Goal: Information Seeking & Learning: Find specific page/section

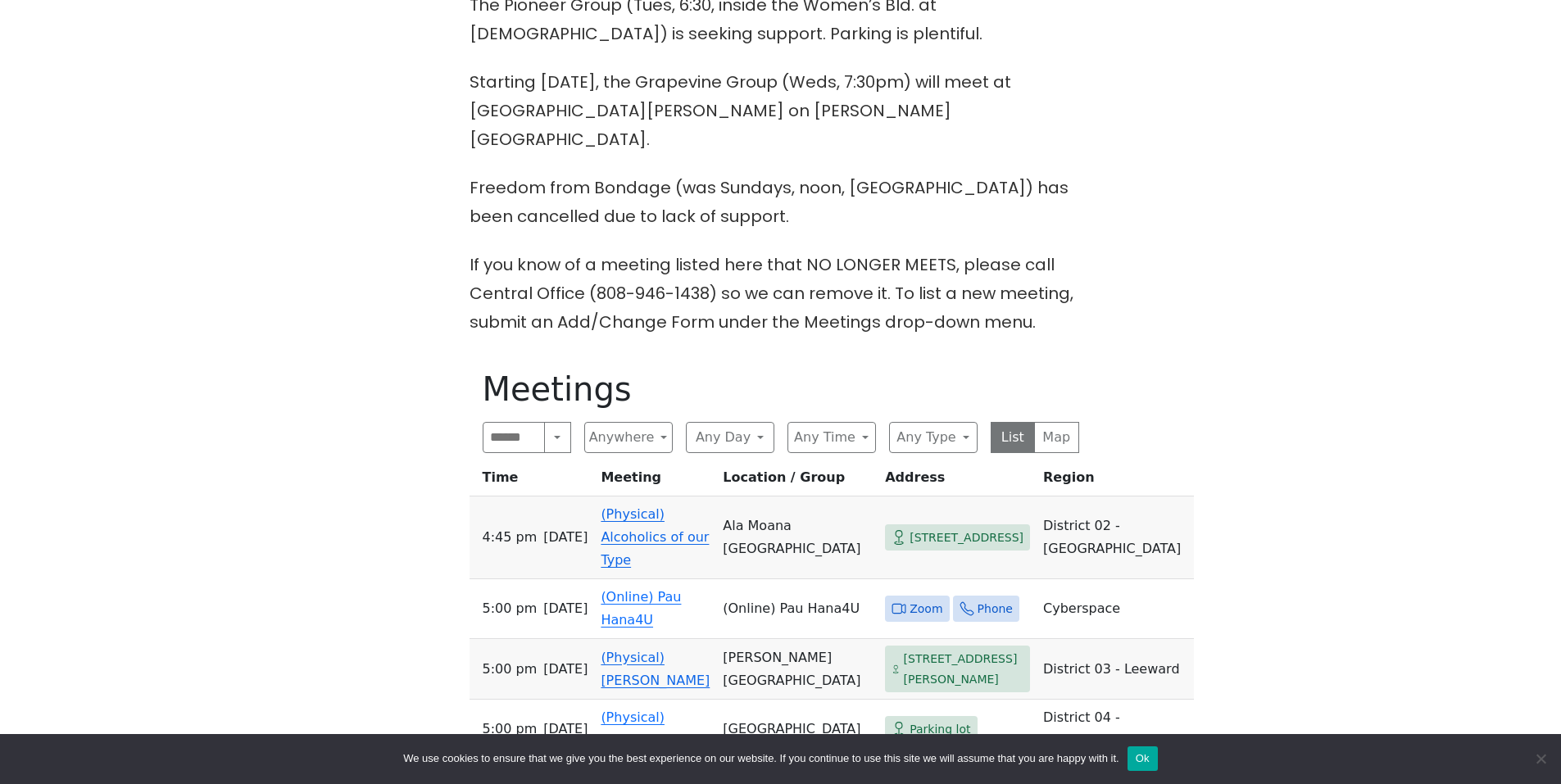
scroll to position [573, 0]
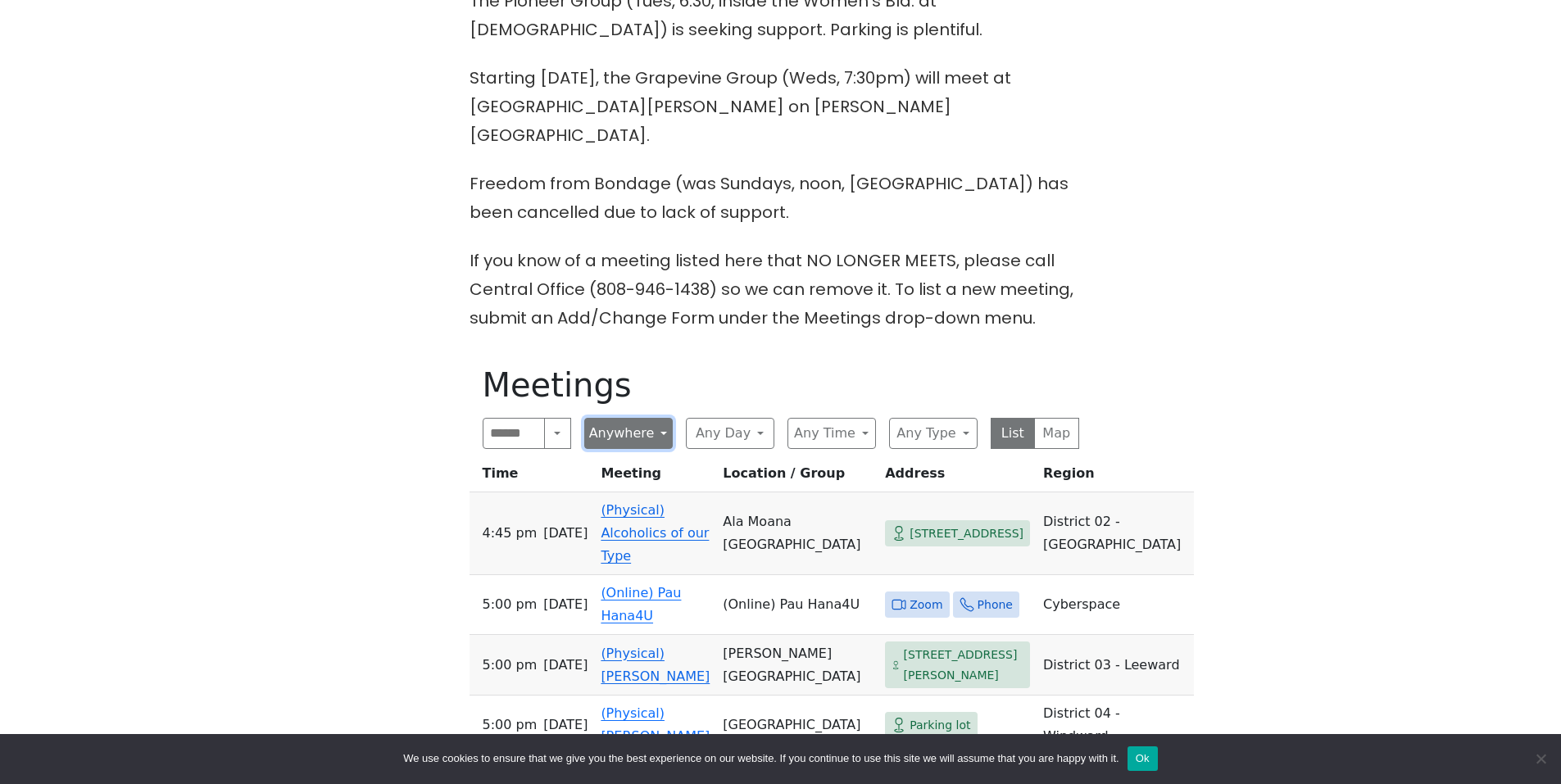
click at [646, 418] on button "Anywhere" at bounding box center [628, 433] width 89 height 31
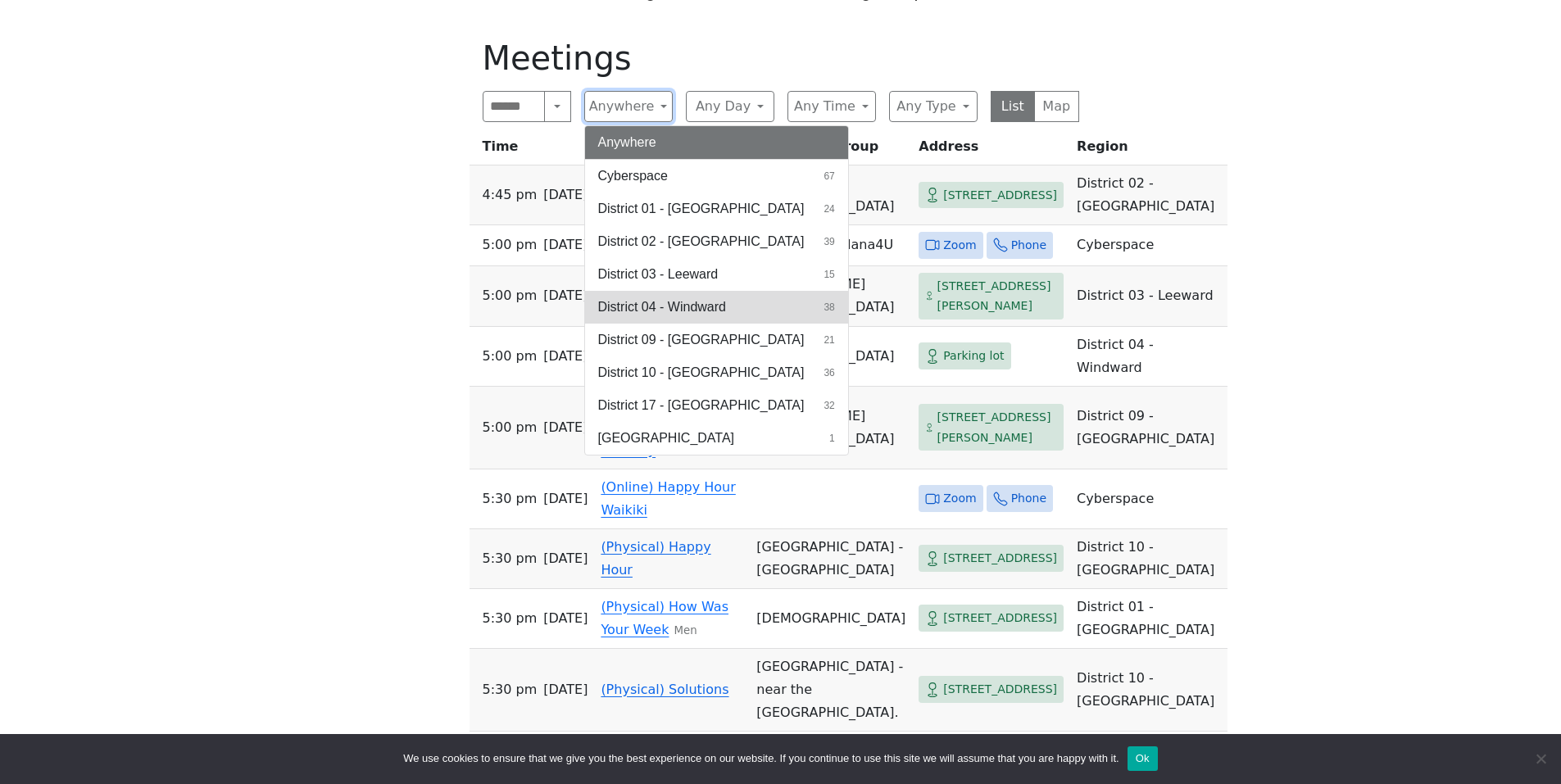
scroll to position [901, 0]
click at [689, 297] on span "District 04 - Windward" at bounding box center [662, 306] width 128 height 20
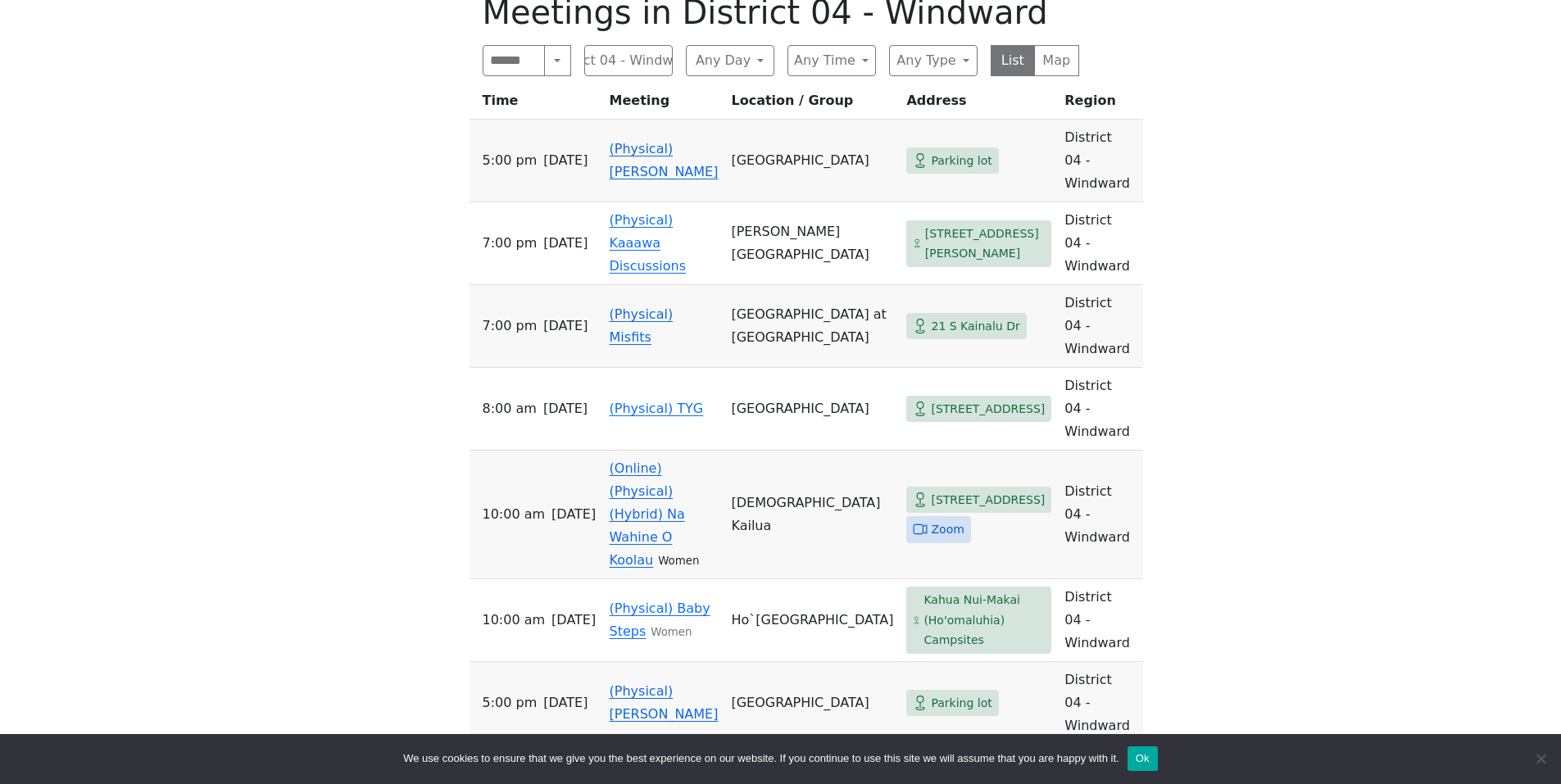
scroll to position [983, 0]
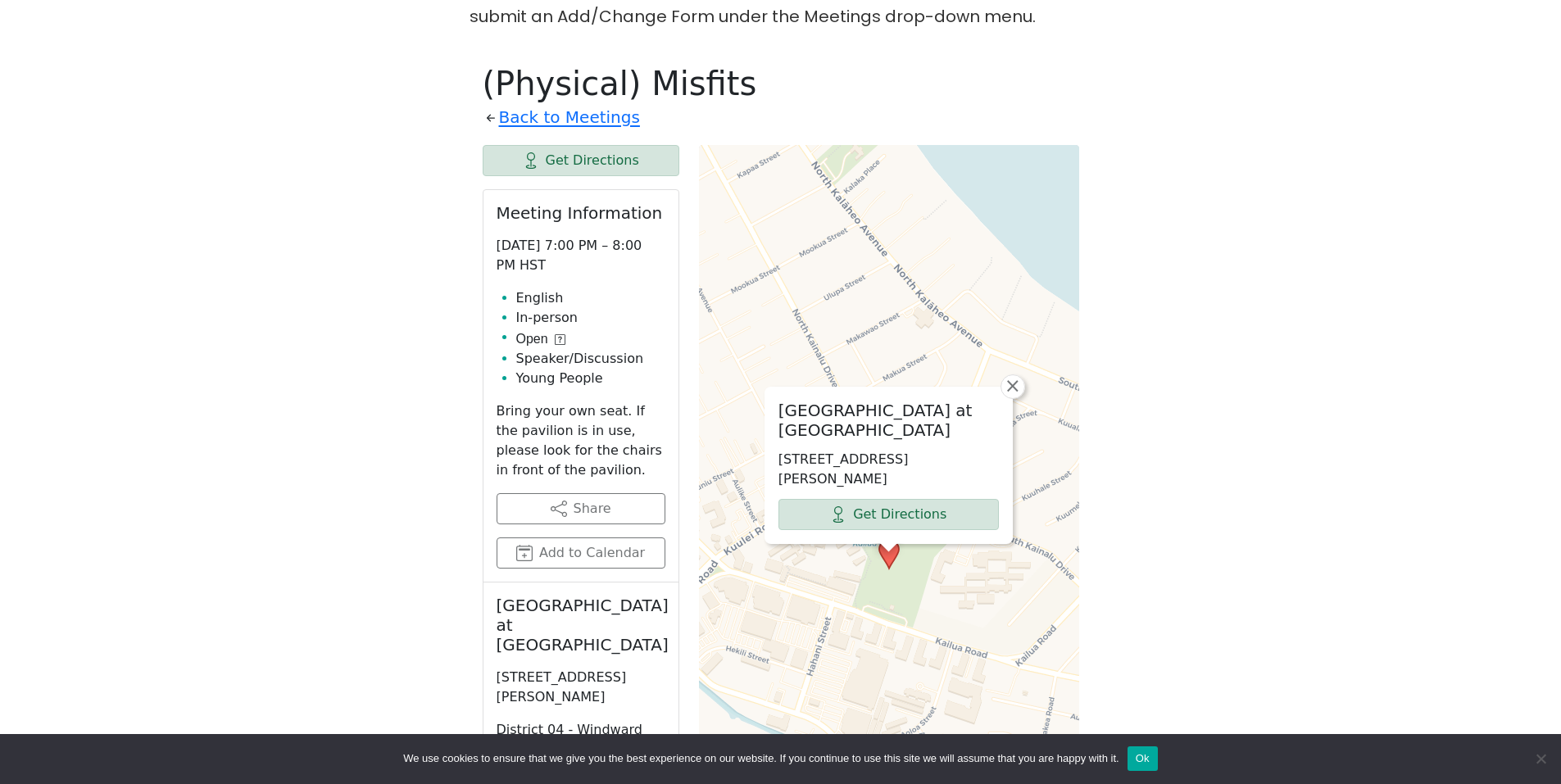
scroll to position [733, 0]
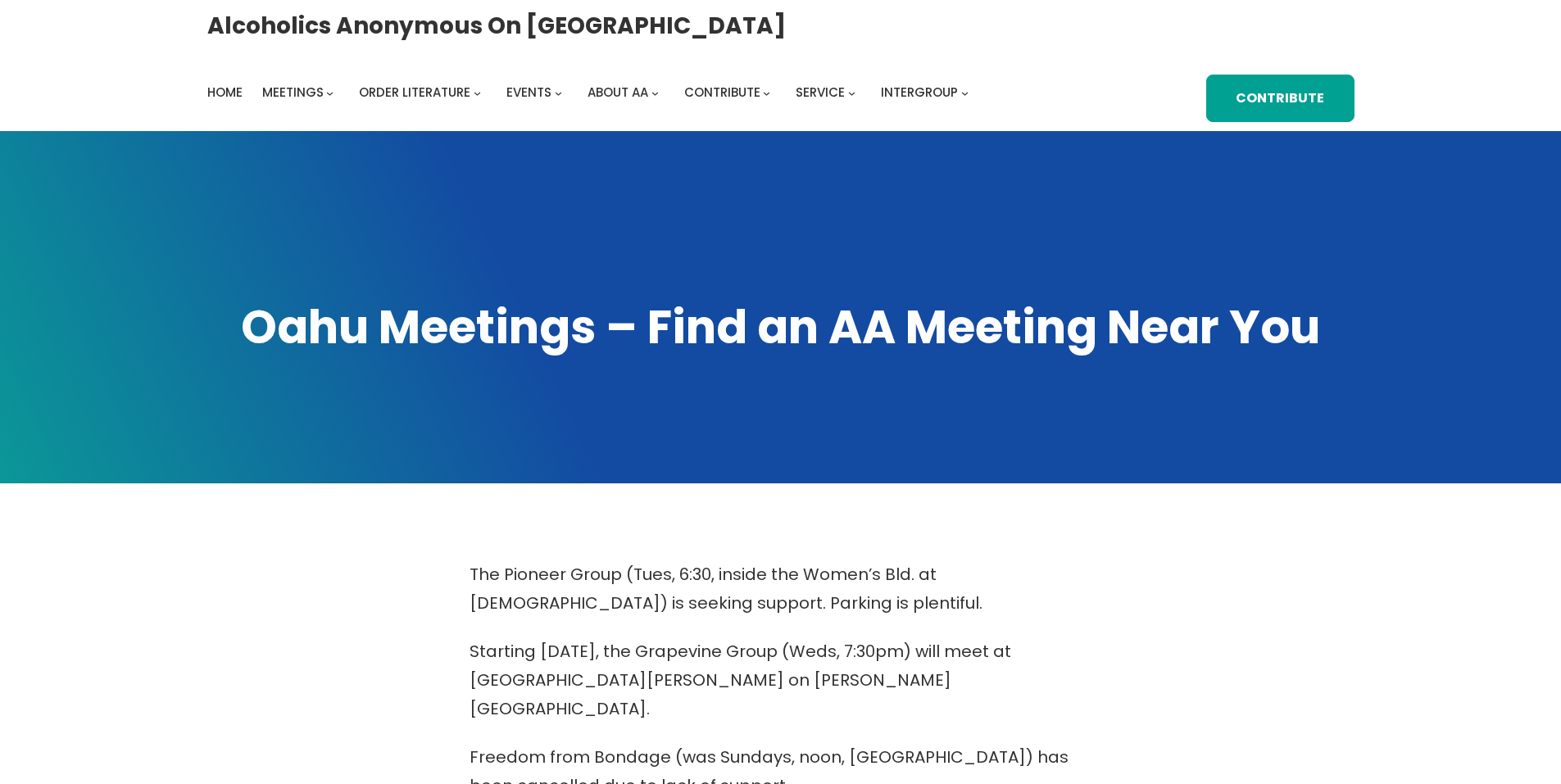
scroll to position [897, 0]
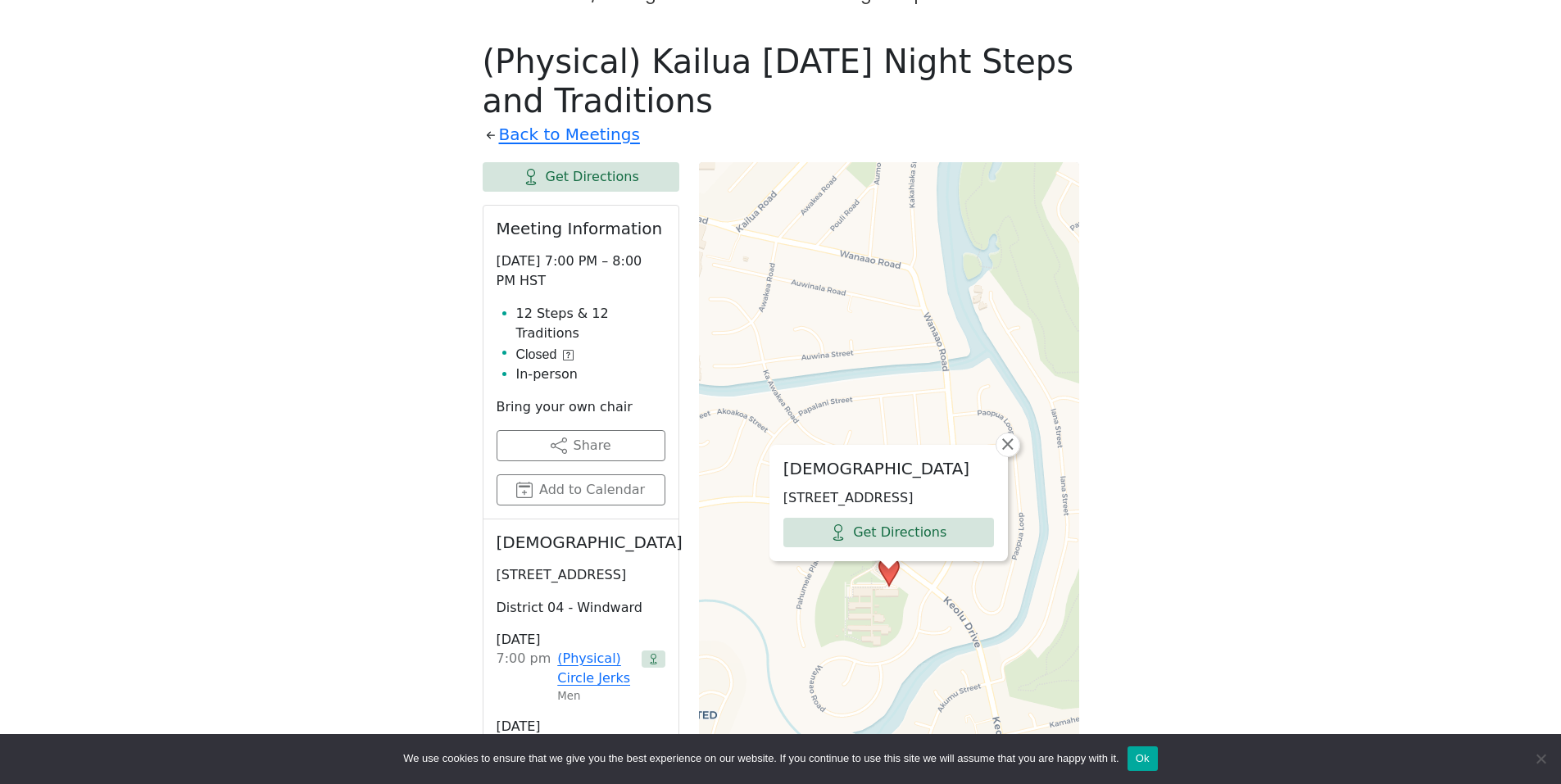
click at [573, 350] on icon at bounding box center [568, 355] width 10 height 10
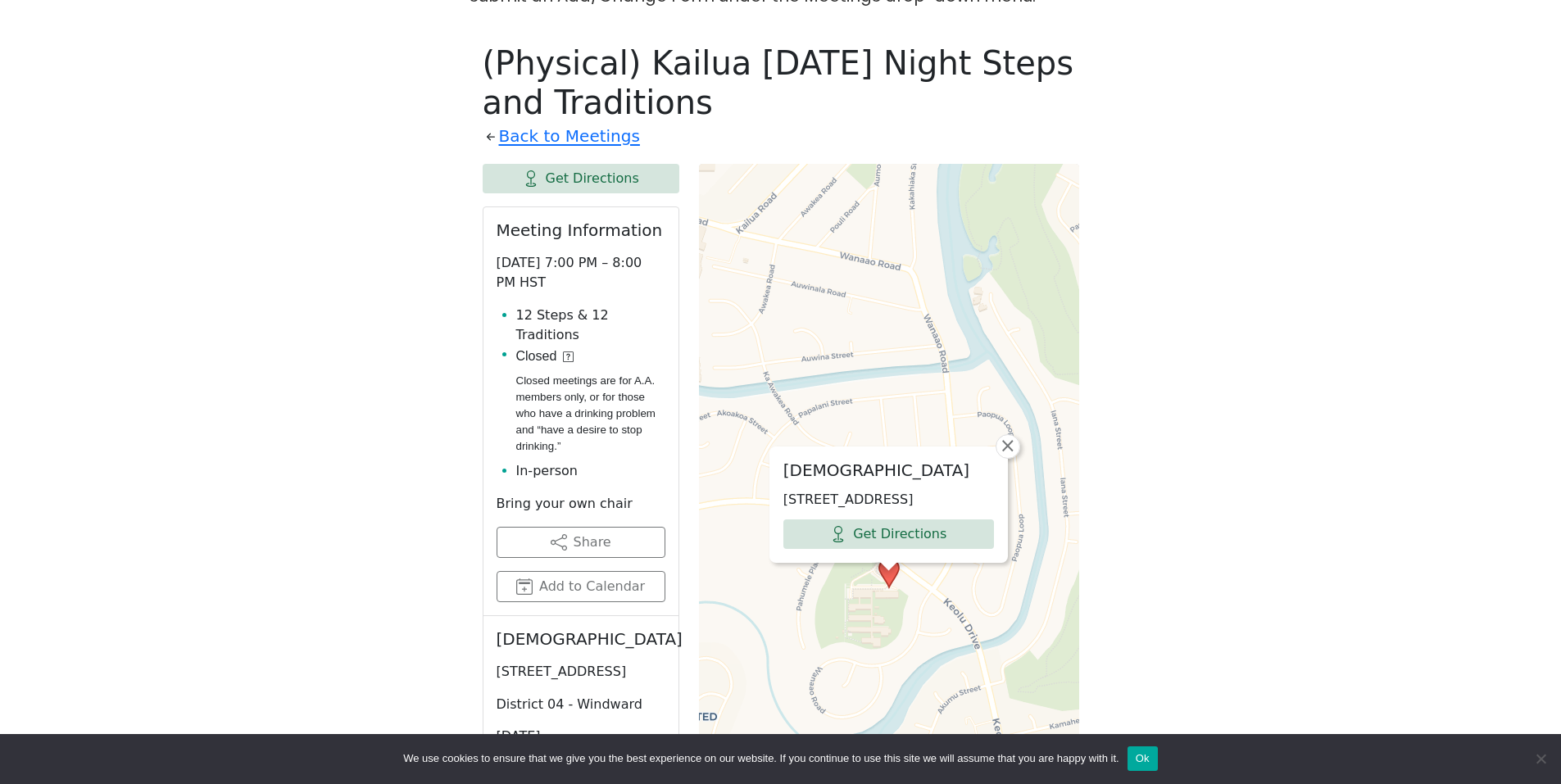
scroll to position [1061, 0]
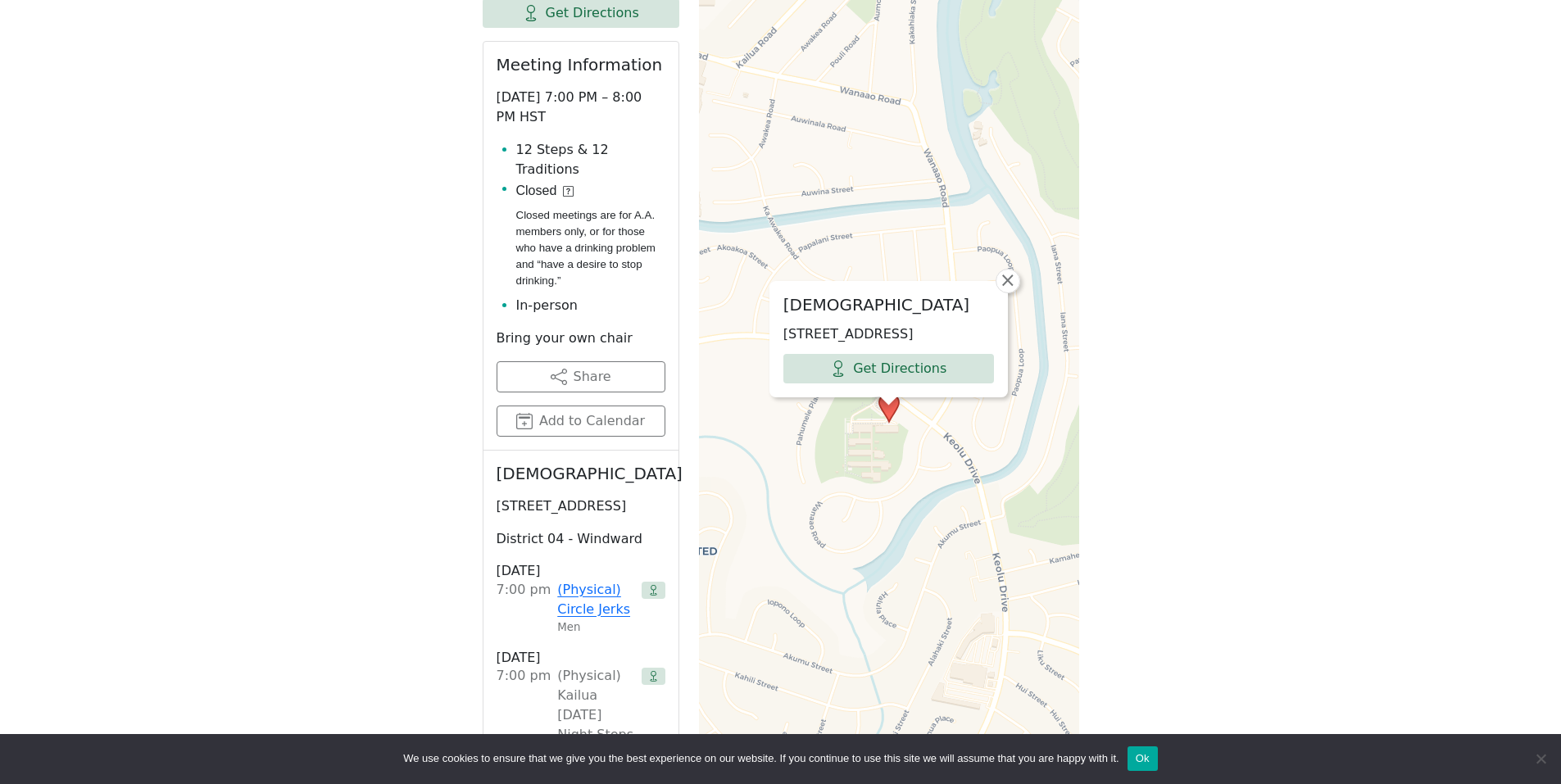
click at [411, 230] on div "The Pioneer Group (Tues, 6:30, inside the Women’s Bld. at Central Union Church)…" at bounding box center [781, 299] width 1405 height 1600
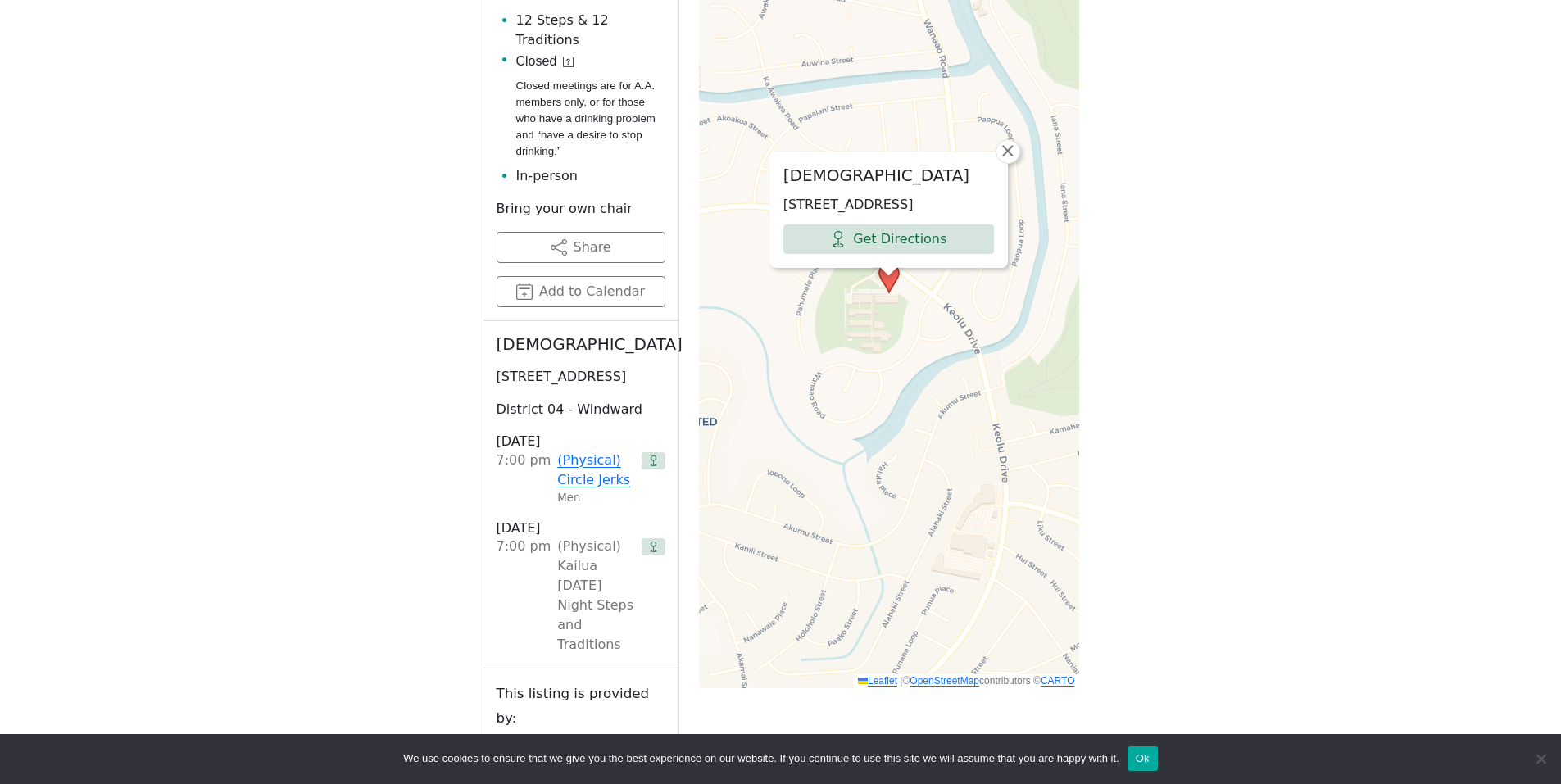
scroll to position [1142, 0]
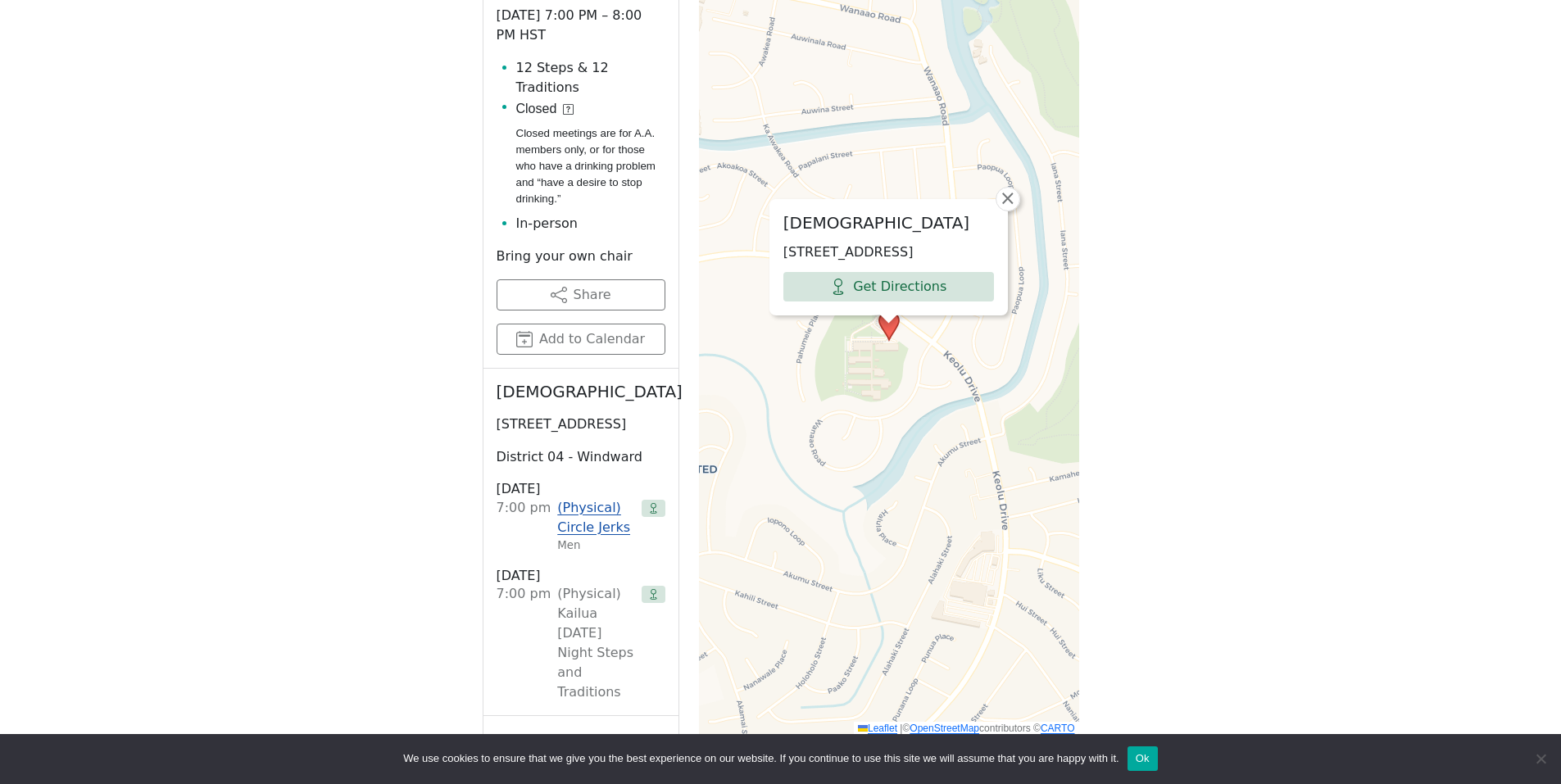
click at [575, 498] on link "(Physical) Circle Jerks" at bounding box center [596, 518] width 77 height 40
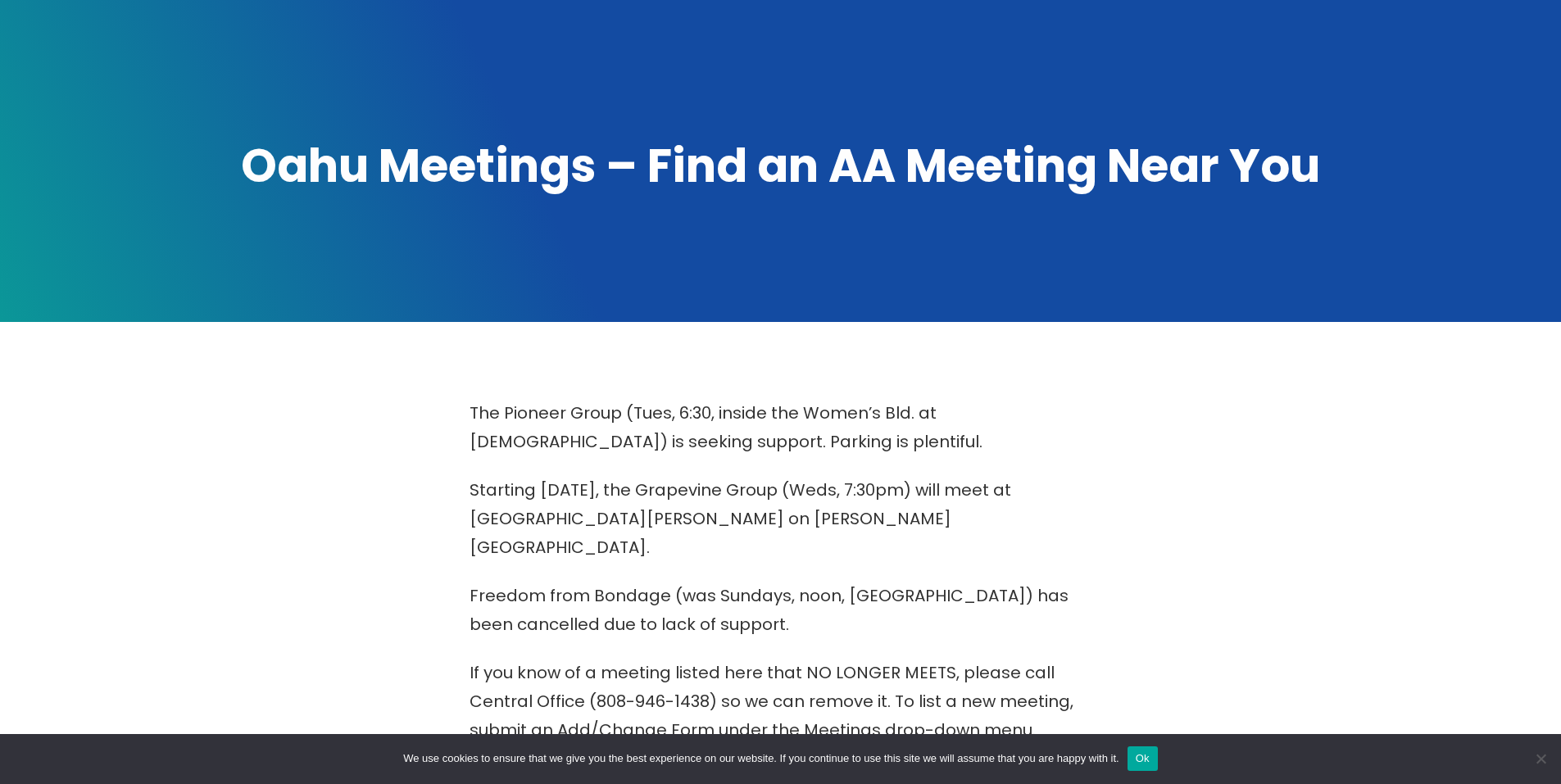
scroll to position [160, 0]
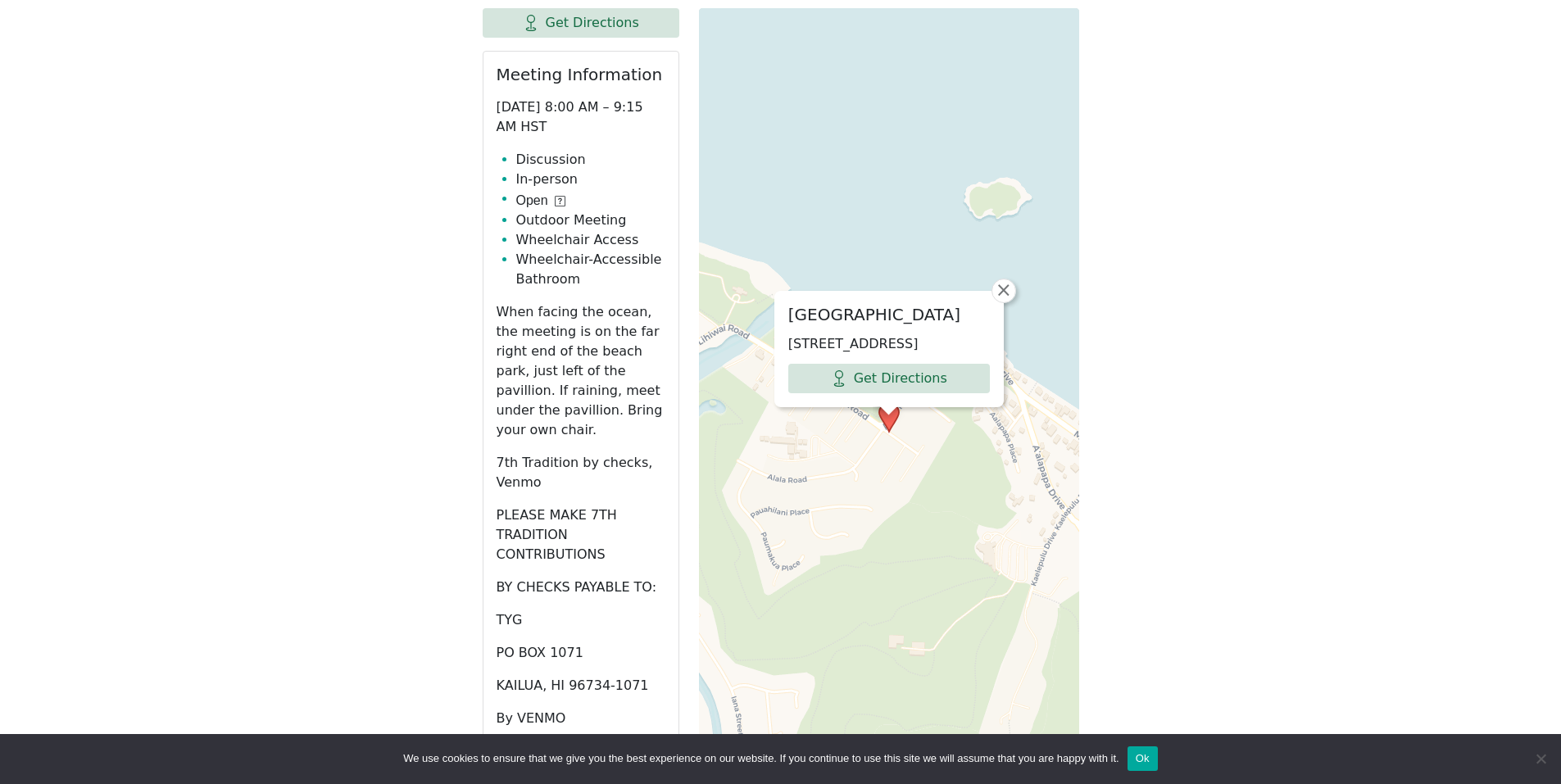
scroll to position [897, 0]
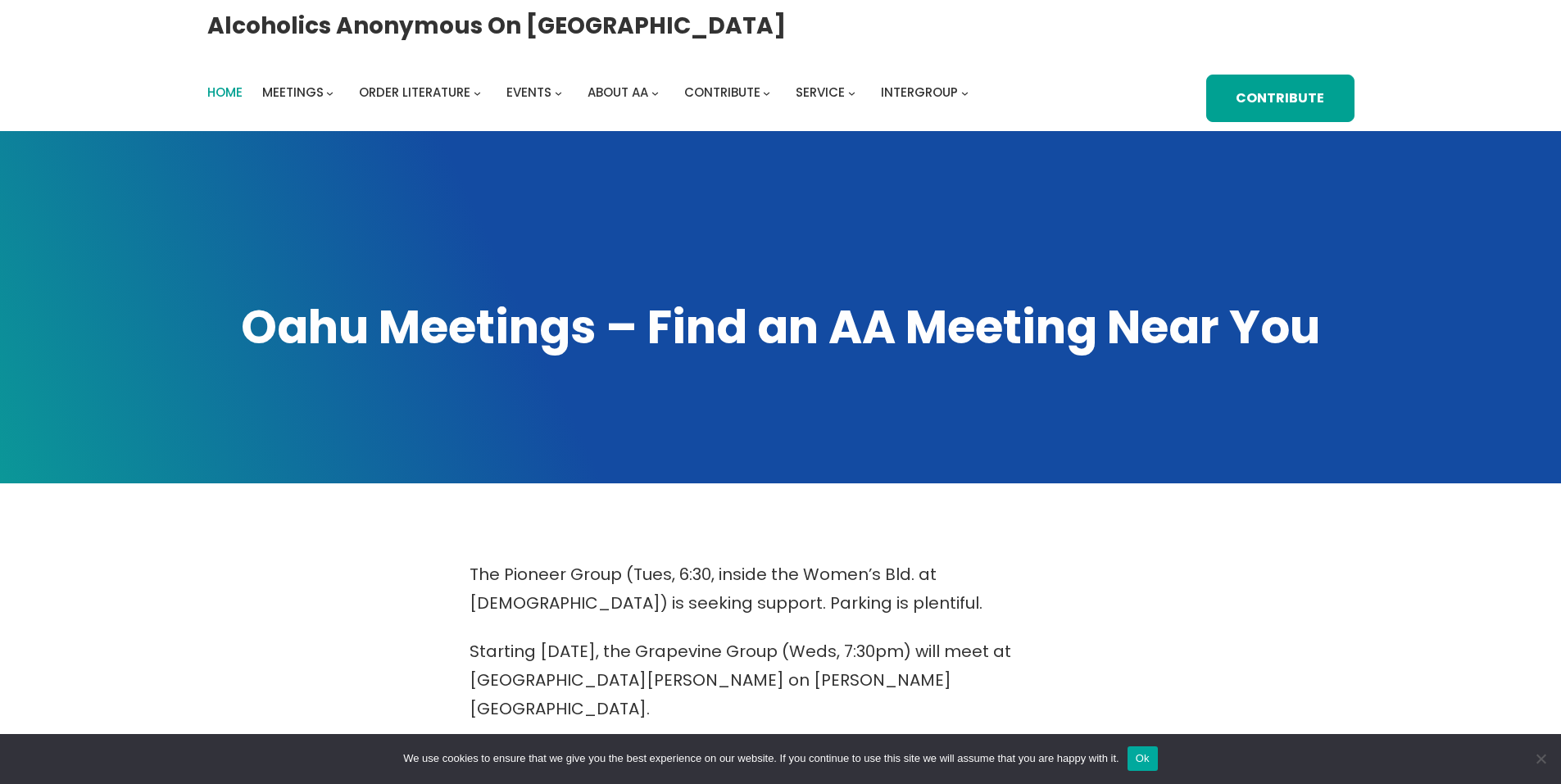
click at [229, 94] on span "Home" at bounding box center [224, 92] width 35 height 17
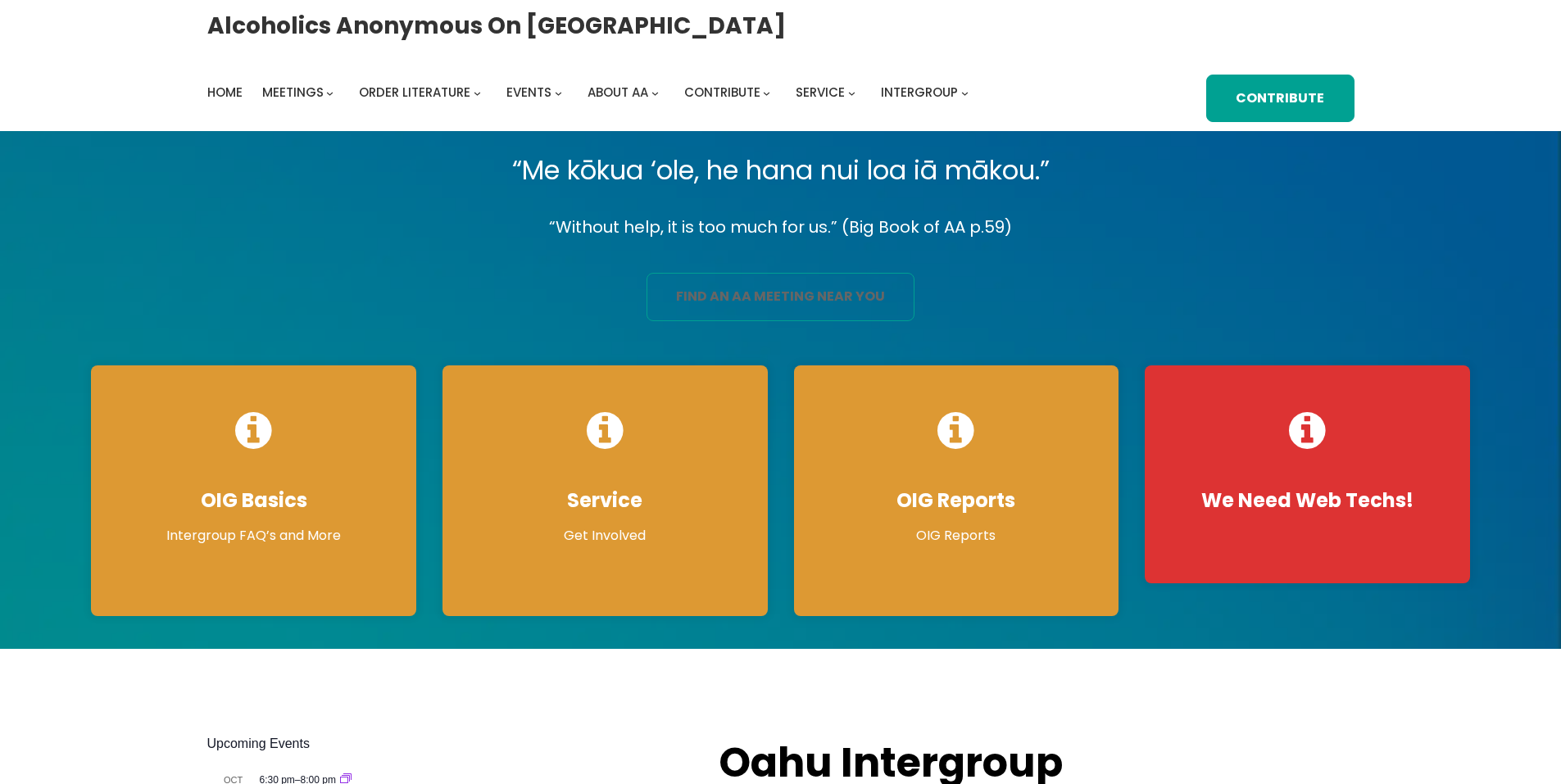
click at [712, 308] on link "find an aa meeting near you" at bounding box center [781, 297] width 268 height 48
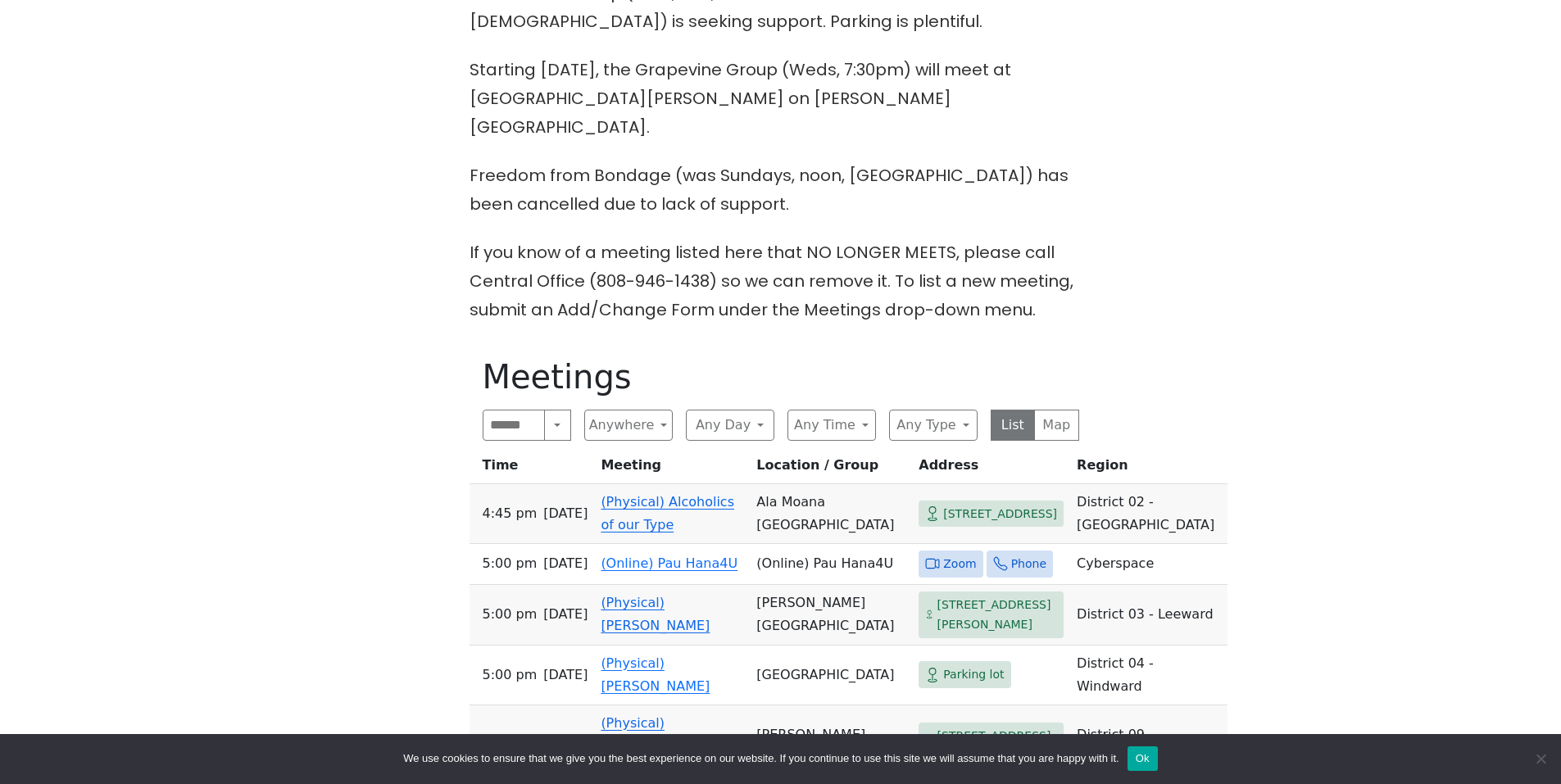
scroll to position [819, 0]
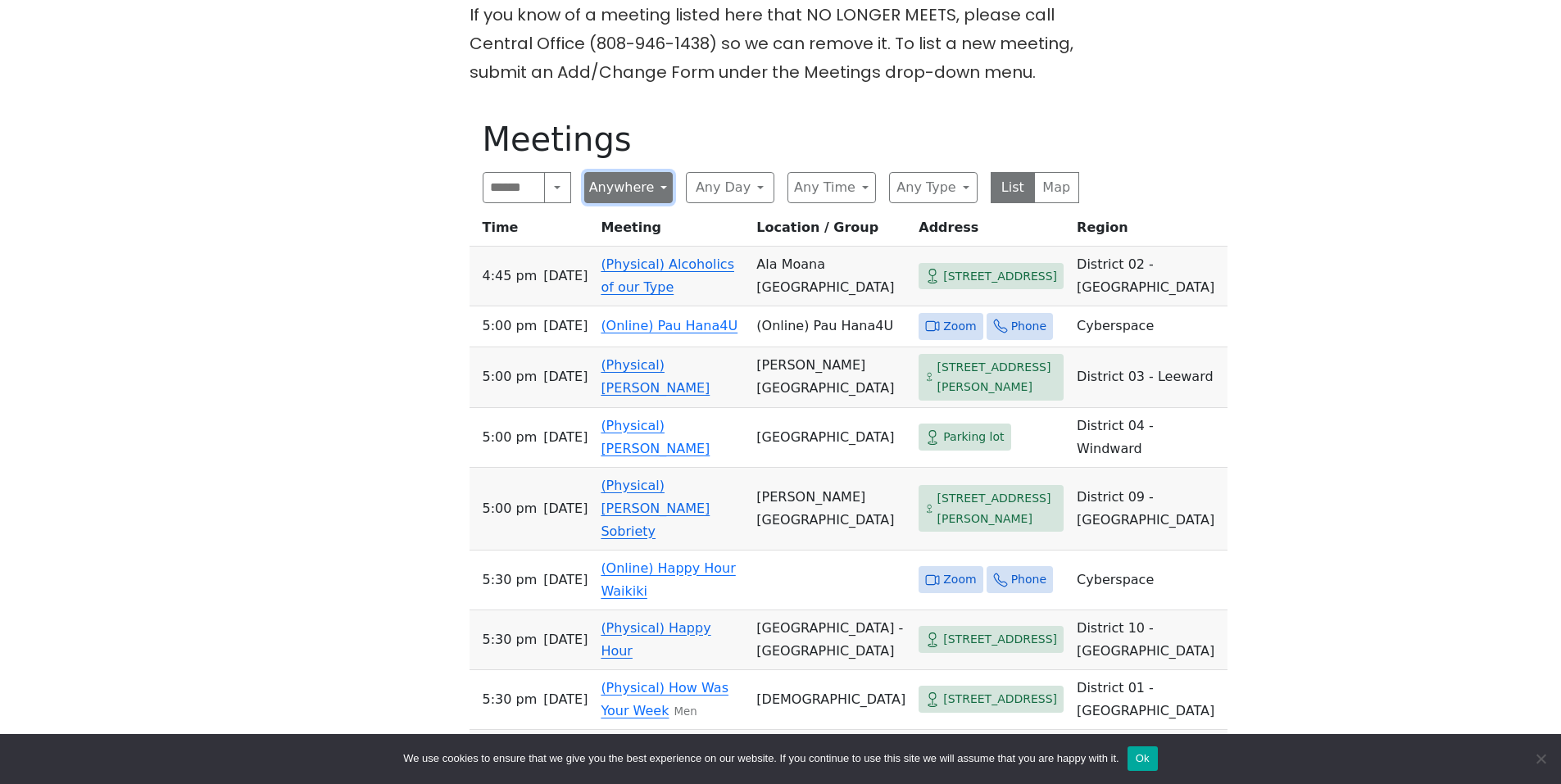
click at [665, 172] on button "Anywhere" at bounding box center [628, 187] width 89 height 31
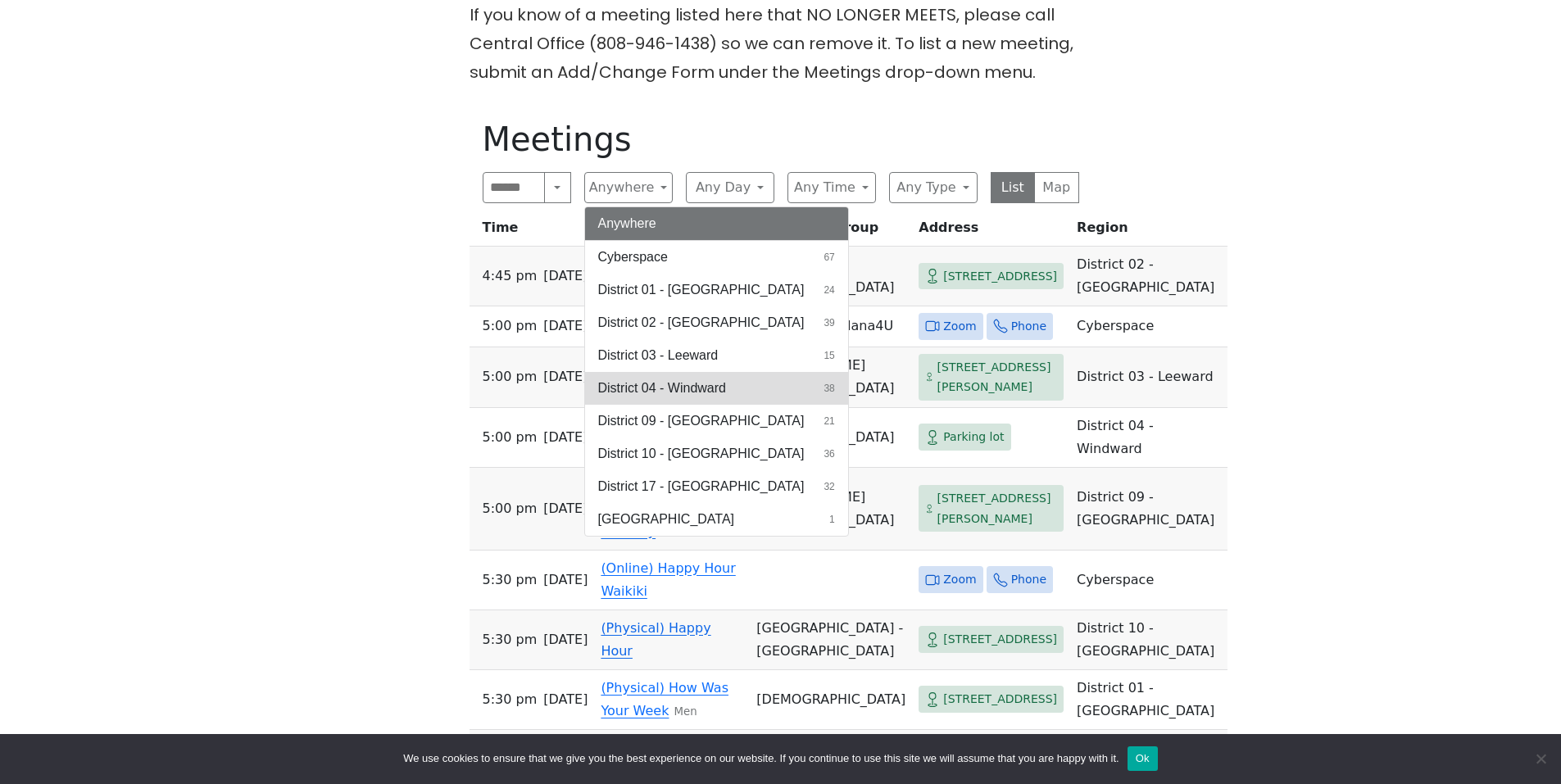
click at [695, 378] on span "District 04 - Windward" at bounding box center [662, 388] width 128 height 20
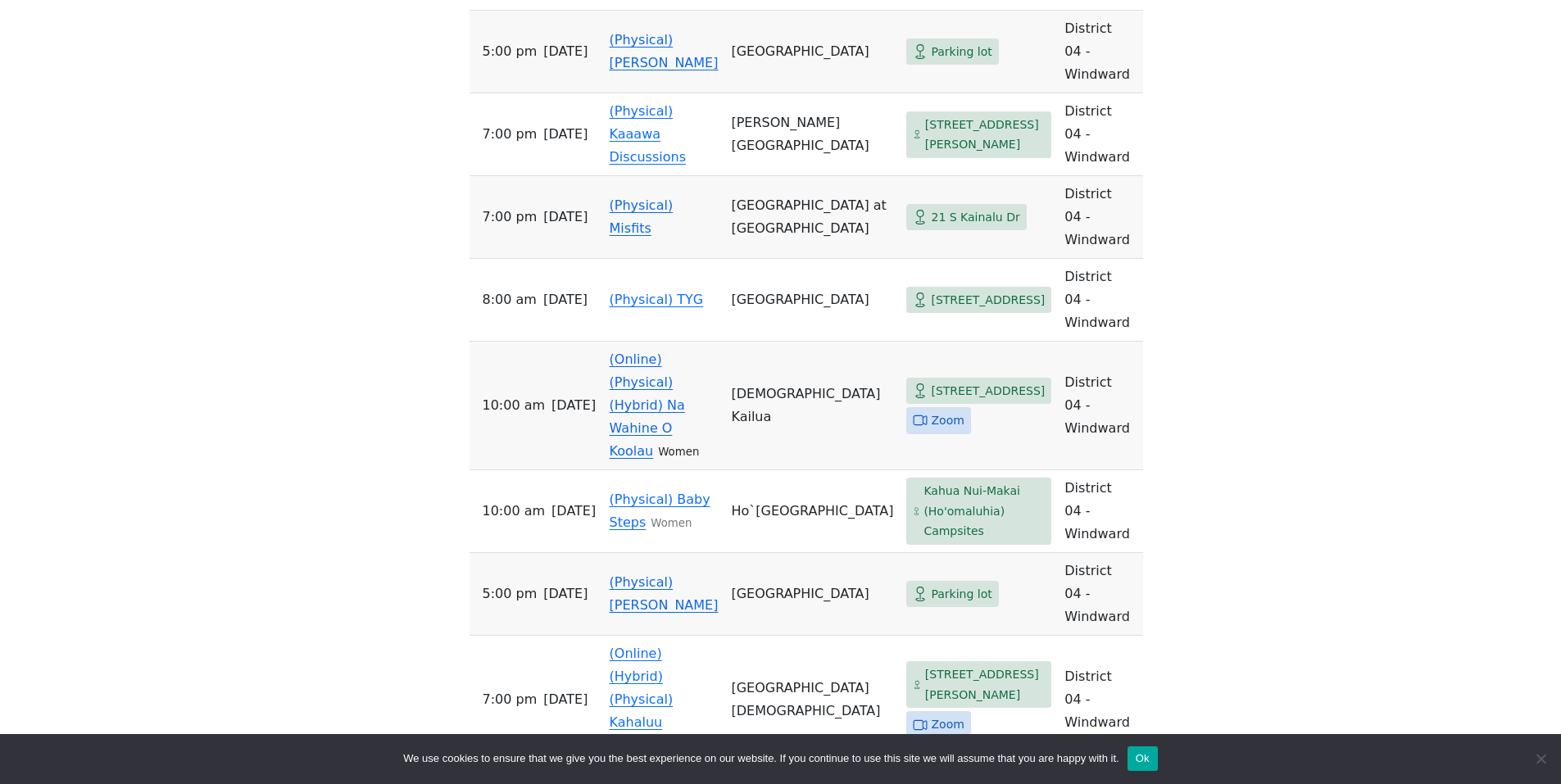
scroll to position [1065, 0]
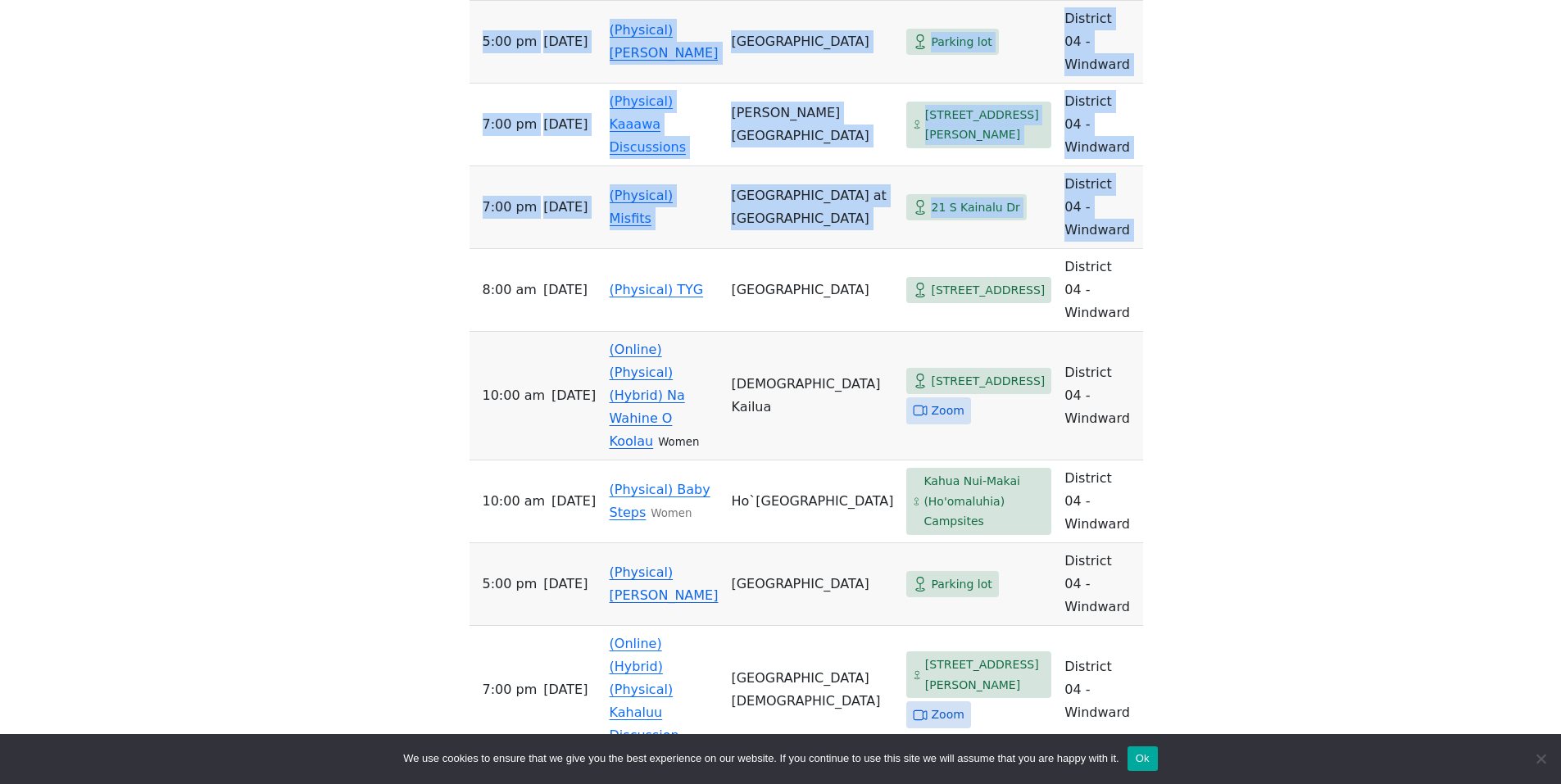
drag, startPoint x: 474, startPoint y: 198, endPoint x: 401, endPoint y: 250, distance: 89.6
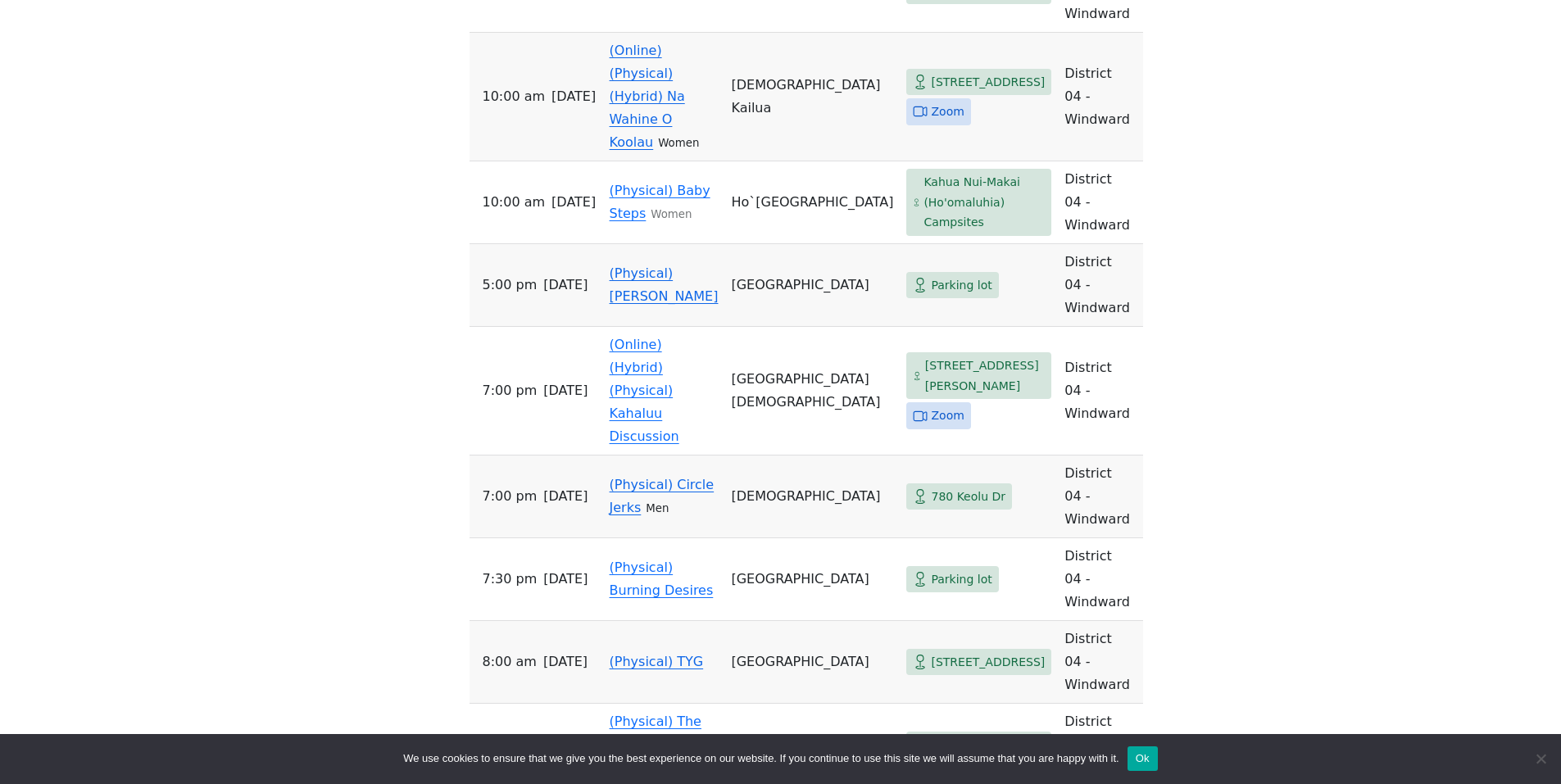
scroll to position [1393, 0]
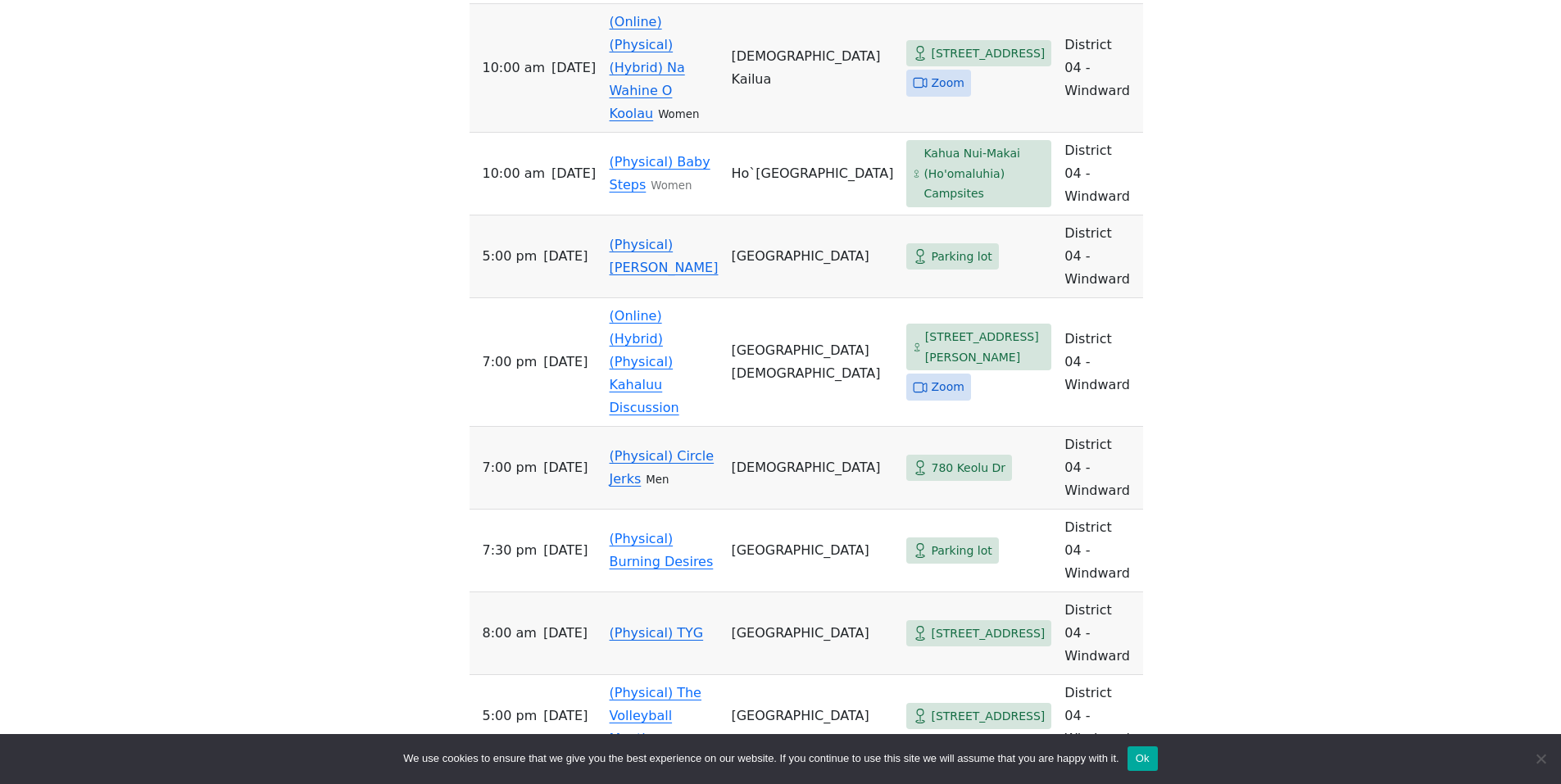
click at [1143, 758] on button "Ok" at bounding box center [1142, 758] width 30 height 25
